Goal: Information Seeking & Learning: Learn about a topic

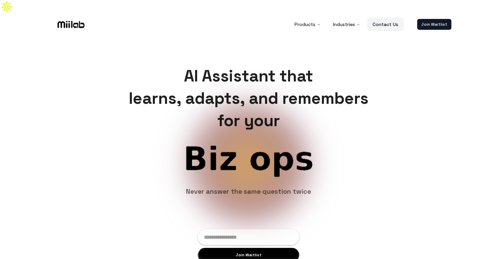
click at [380, 18] on link "Contact Us" at bounding box center [385, 25] width 37 height 14
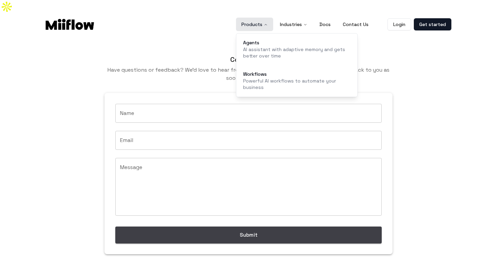
click at [264, 23] on icon "Main" at bounding box center [266, 25] width 4 height 4
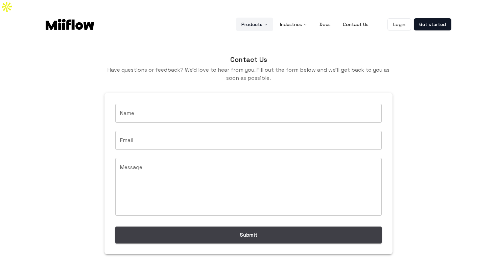
click at [264, 23] on icon "Main" at bounding box center [266, 25] width 4 height 4
click at [78, 19] on img at bounding box center [70, 24] width 48 height 11
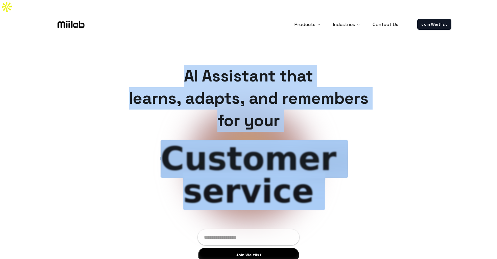
drag, startPoint x: 175, startPoint y: 59, endPoint x: 209, endPoint y: 175, distance: 120.7
click at [209, 175] on div "AI Assistant that learns, adapts, and remembers for your Product ops Customer s…" at bounding box center [248, 163] width 497 height 259
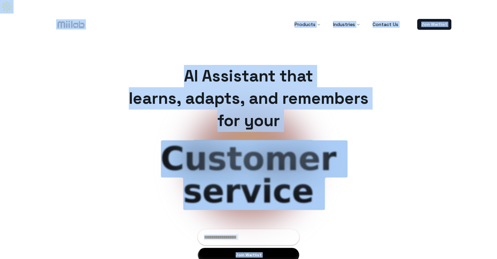
copy body "Loremips Dolorsitam Consect Ad Elit Seddoeiu TE Incididun utla etdolo, magnaa, …"
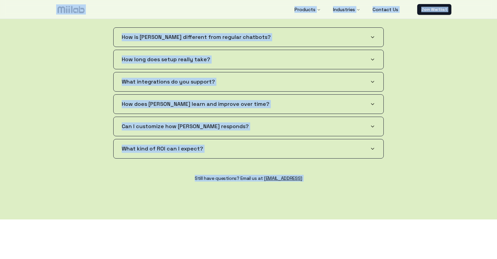
scroll to position [1349, 0]
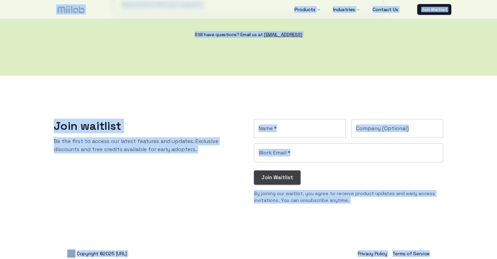
click at [203, 167] on div "Join waitlist Be the first to access our latest features and updates. Exclusive…" at bounding box center [143, 155] width 200 height 95
click at [167, 144] on p "Be the first to access our latest features and updates. Exclusive discounts and…" at bounding box center [148, 145] width 189 height 16
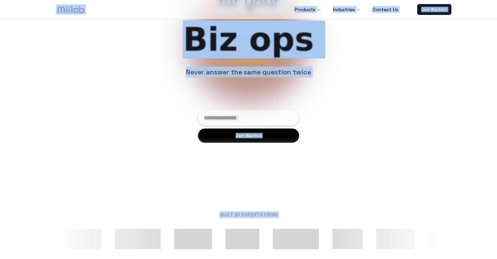
scroll to position [0, 0]
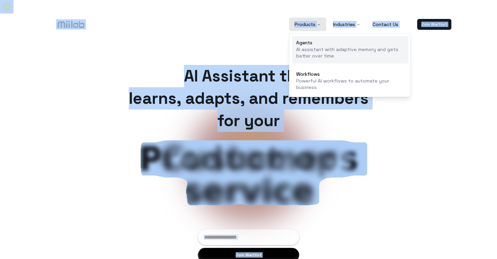
click at [316, 46] on p "AI assistant with adaptive memory and gets better over time" at bounding box center [350, 52] width 108 height 13
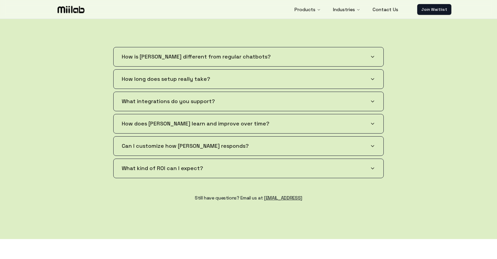
scroll to position [1190, 0]
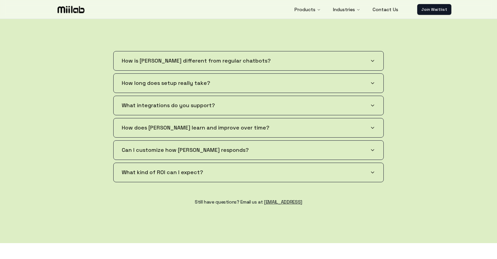
click at [374, 163] on button "What kind of ROI can I expect?" at bounding box center [249, 172] width 270 height 19
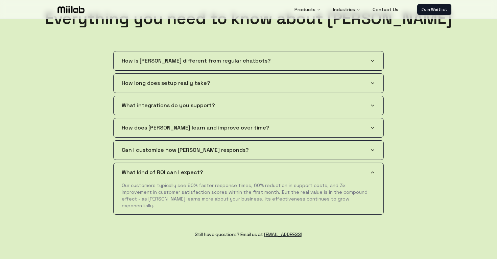
click at [375, 147] on icon "button" at bounding box center [372, 149] width 5 height 5
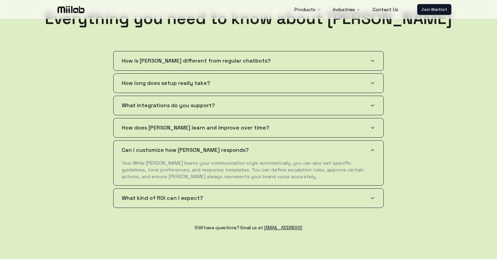
click at [371, 118] on button "How does [PERSON_NAME] learn and improve over time?" at bounding box center [249, 127] width 270 height 19
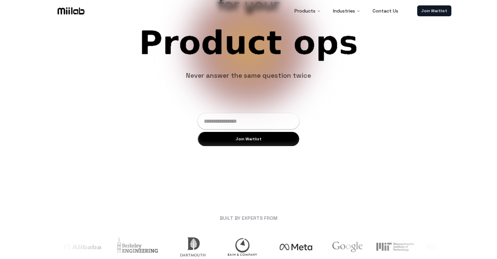
scroll to position [0, 0]
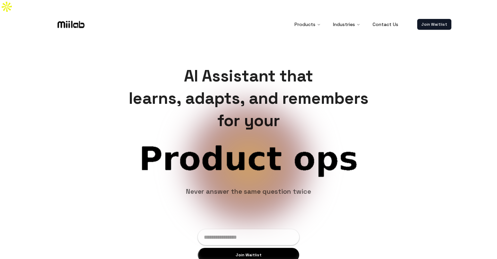
drag, startPoint x: 234, startPoint y: 62, endPoint x: 259, endPoint y: 76, distance: 29.2
click at [259, 76] on h1 "AI Assistant that learns, adapts, and remembers for your" at bounding box center [248, 98] width 251 height 67
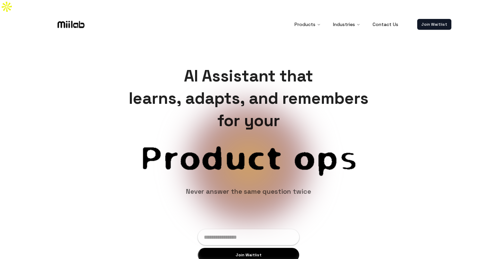
copy body "Loremips Dolorsitam Consect Ad Elit Seddoeiu TE Incididun utla etdolo, magnaa, …"
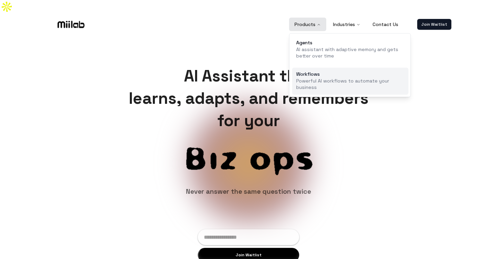
click at [322, 78] on p "Powerful AI workflows to automate your business" at bounding box center [350, 84] width 108 height 13
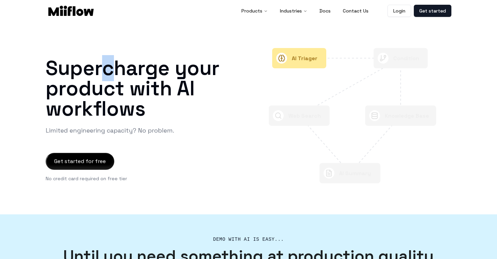
drag, startPoint x: 104, startPoint y: 73, endPoint x: 133, endPoint y: 85, distance: 30.9
click at [133, 85] on h1 "Supercharge your product with AI workflows" at bounding box center [147, 88] width 203 height 61
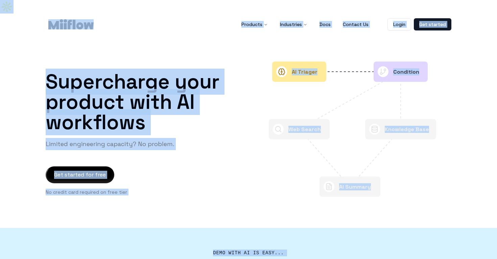
copy body "Products Industries Docs Contact Us Login Get started Supercharge your product …"
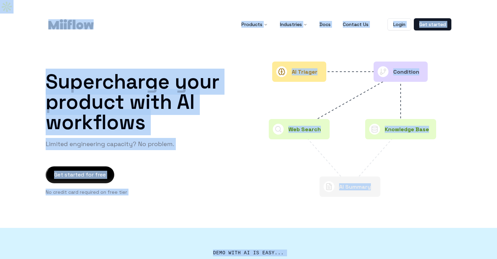
click at [68, 19] on img at bounding box center [70, 24] width 45 height 10
